Goal: Task Accomplishment & Management: Complete application form

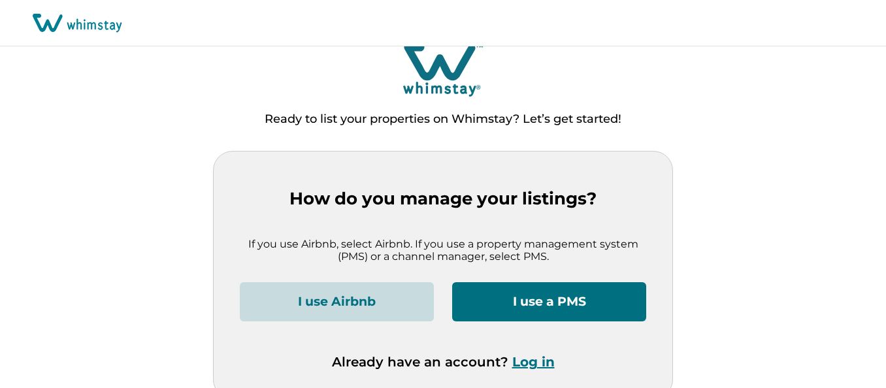
scroll to position [23, 0]
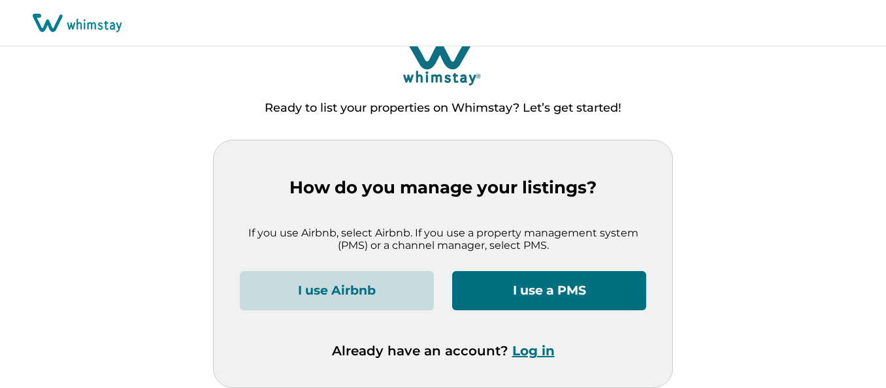
click at [542, 291] on button "I use a PMS" at bounding box center [549, 290] width 194 height 39
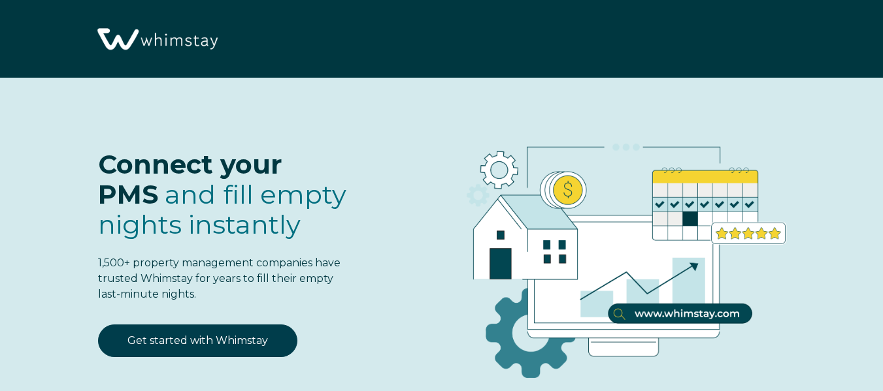
select select "US"
select select "Standard"
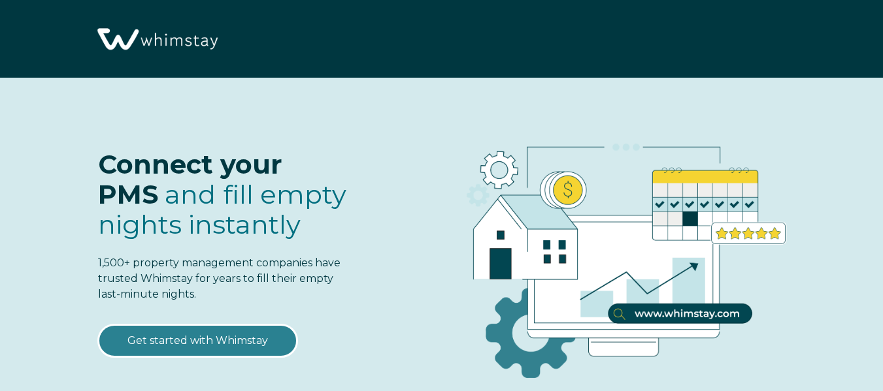
click at [225, 337] on link "Get started with Whimstay" at bounding box center [197, 341] width 199 height 33
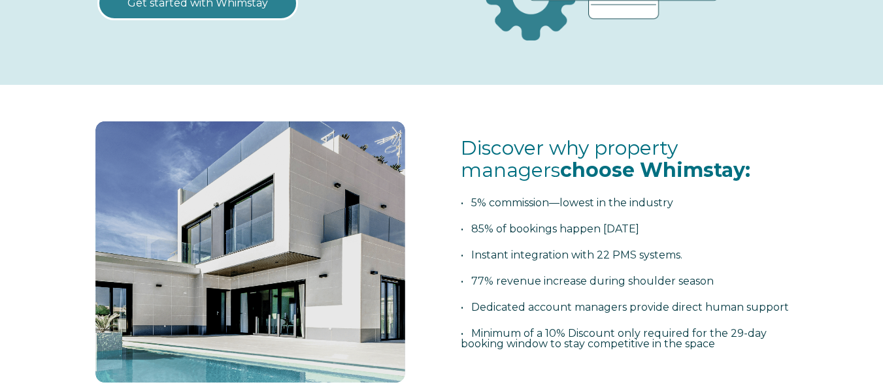
scroll to position [457, 0]
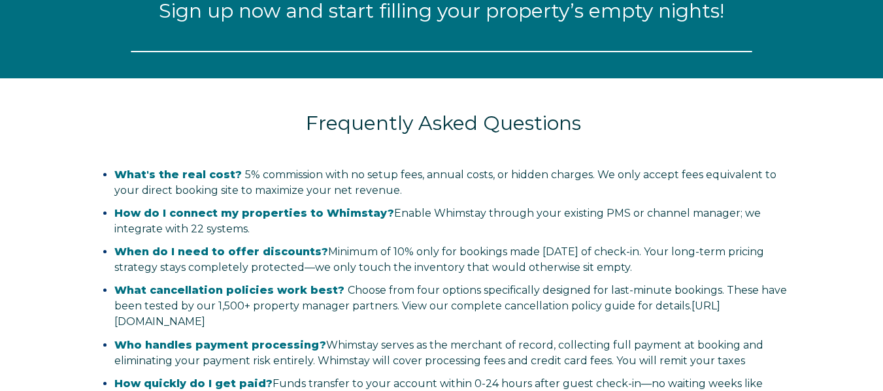
select select "US"
select select "Standard"
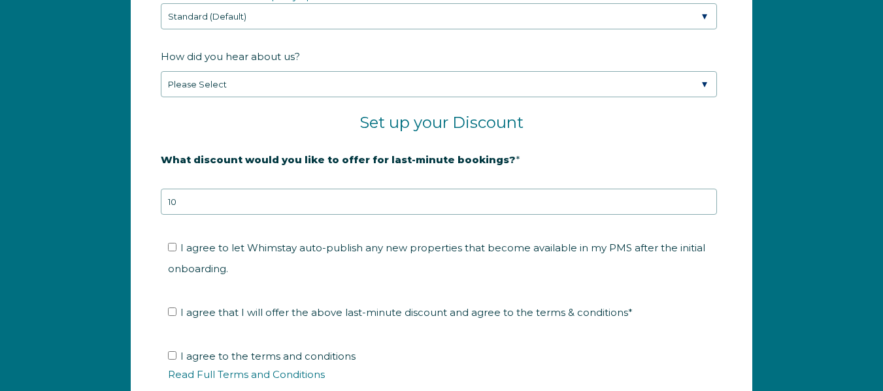
scroll to position [1917, 0]
